Goal: Task Accomplishment & Management: Use online tool/utility

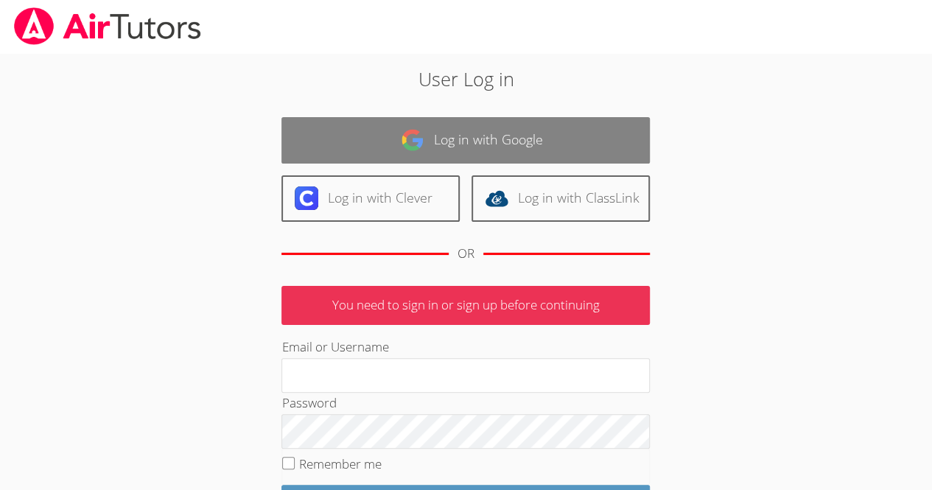
click at [474, 133] on link "Log in with Google" at bounding box center [465, 140] width 368 height 46
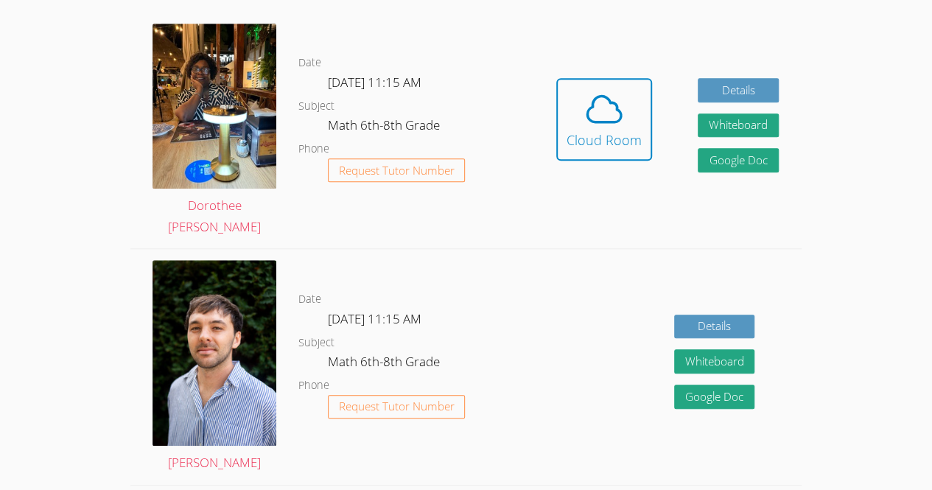
scroll to position [415, 0]
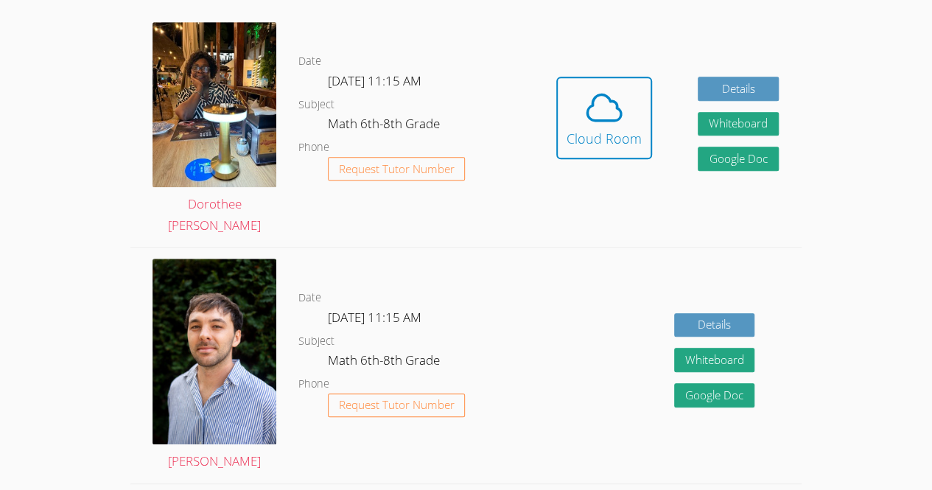
click at [631, 128] on div "Cloud Room" at bounding box center [603, 138] width 75 height 21
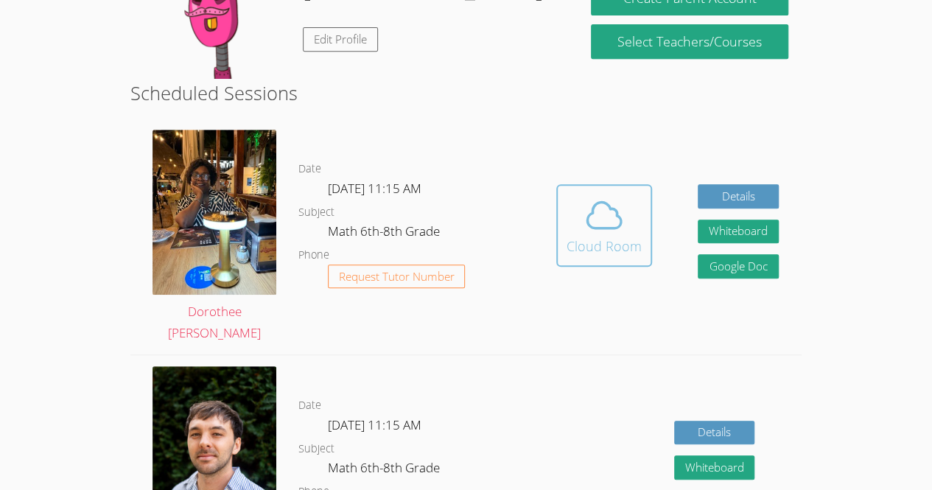
scroll to position [308, 0]
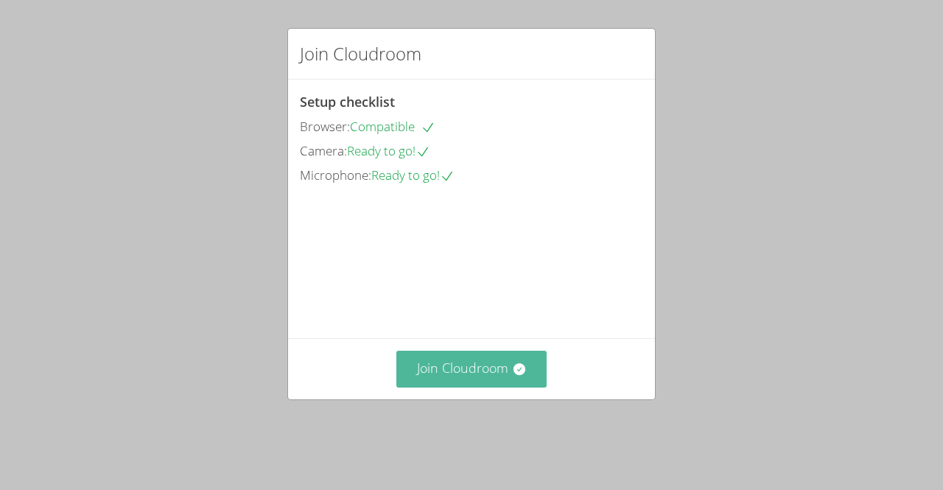
click at [482, 387] on button "Join Cloudroom" at bounding box center [471, 369] width 151 height 36
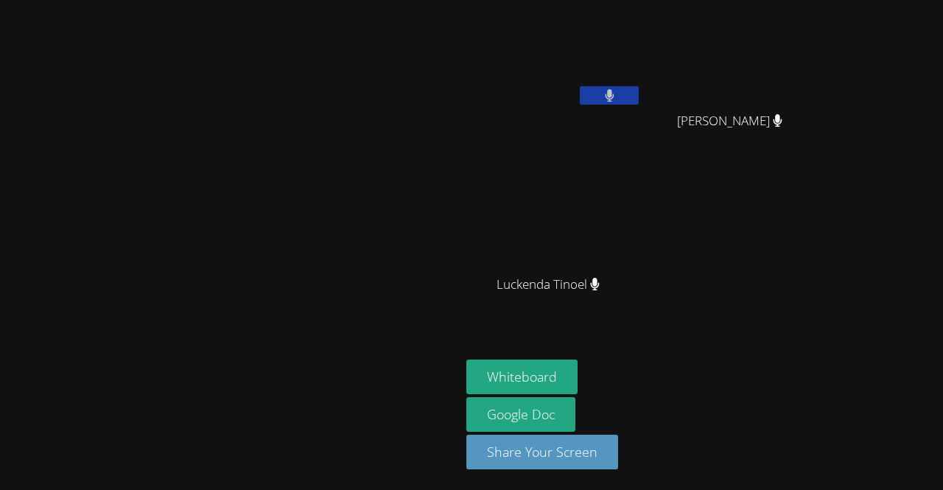
click at [255, 195] on video at bounding box center [230, 215] width 221 height 253
click at [578, 365] on button "Whiteboard" at bounding box center [521, 376] width 111 height 35
click at [125, 398] on div at bounding box center [230, 371] width 449 height 59
click at [120, 281] on video at bounding box center [230, 215] width 221 height 253
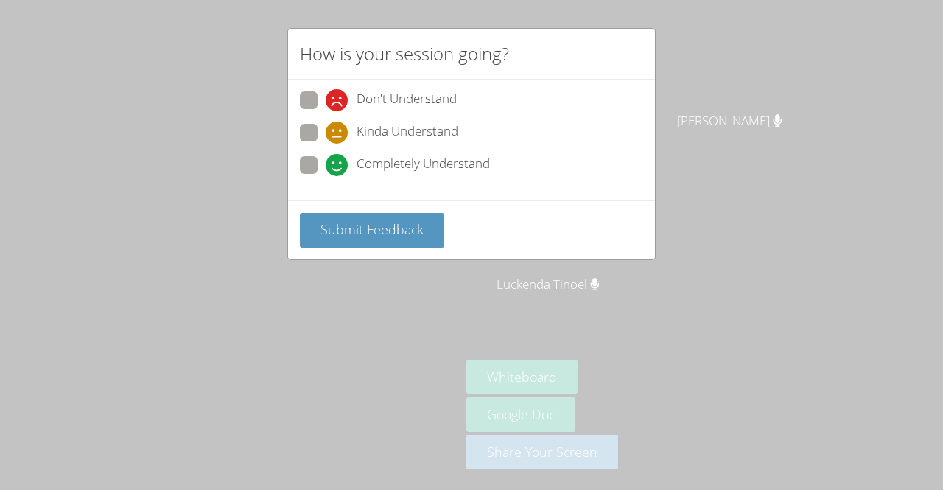
click at [396, 133] on span "Kinda Understand" at bounding box center [408, 133] width 102 height 22
click at [338, 133] on input "Kinda Understand" at bounding box center [332, 130] width 13 height 13
radio input "true"
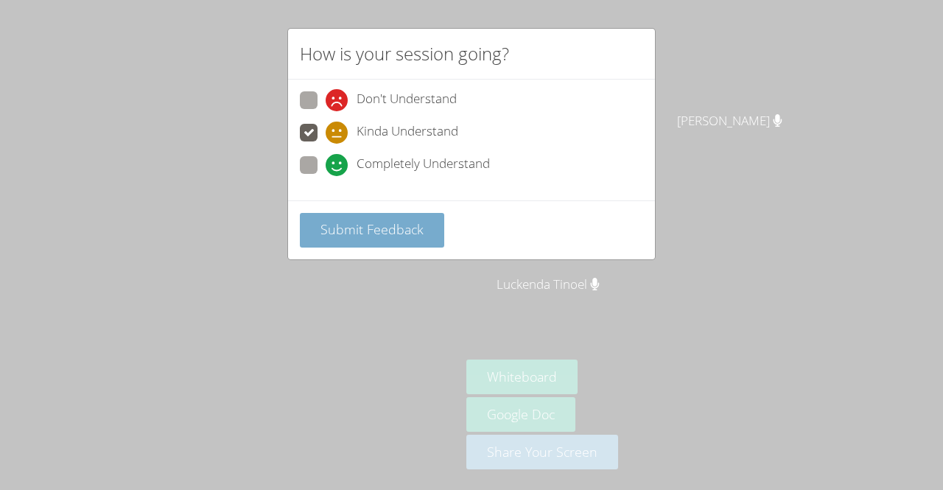
click at [395, 213] on button "Submit Feedback" at bounding box center [372, 230] width 144 height 35
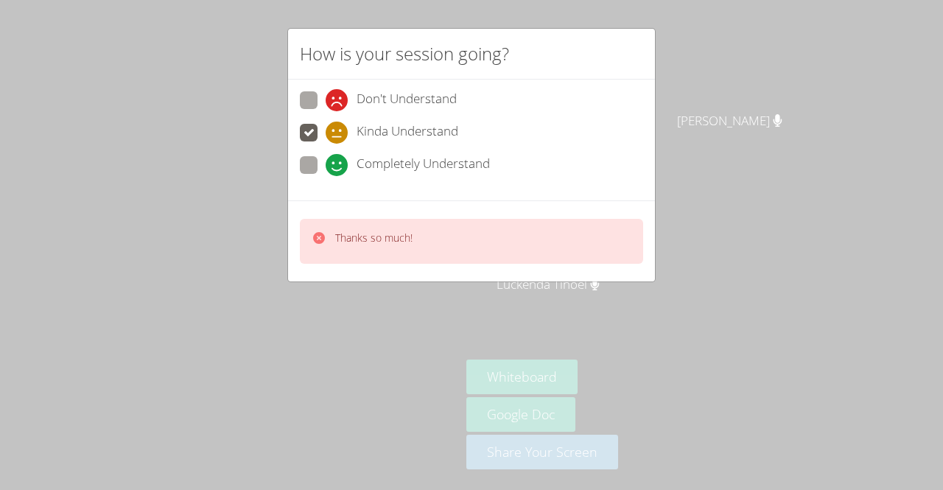
click at [385, 233] on p "Thanks so much!" at bounding box center [373, 238] width 77 height 15
click at [355, 336] on div "How is your session going? Don't Understand Kinda Understand Completely Underst…" at bounding box center [471, 245] width 943 height 490
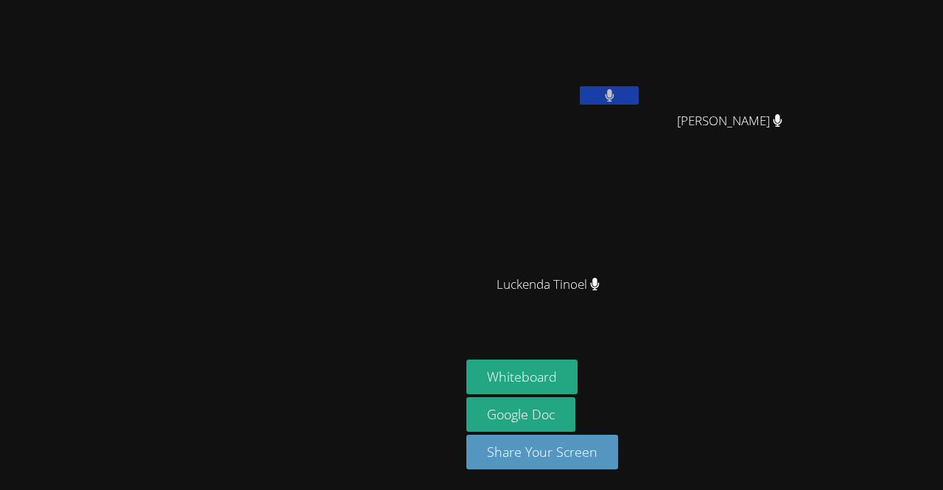
click at [455, 390] on div at bounding box center [230, 371] width 449 height 59
